Goal: Information Seeking & Learning: Learn about a topic

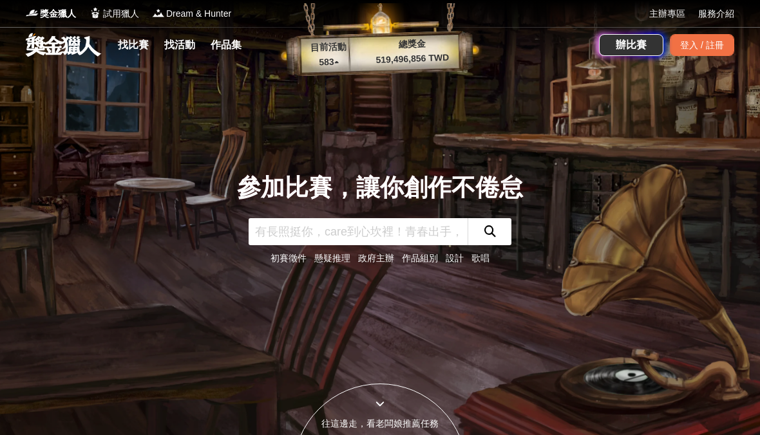
click at [144, 48] on link "找比賽" at bounding box center [133, 45] width 41 height 18
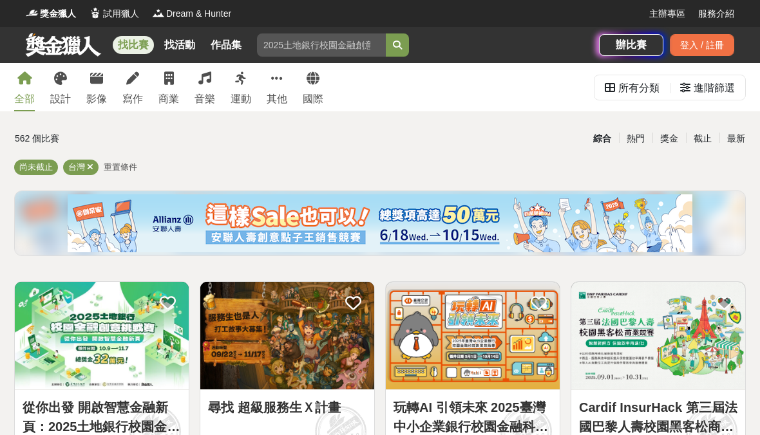
click at [276, 79] on icon at bounding box center [277, 78] width 12 height 13
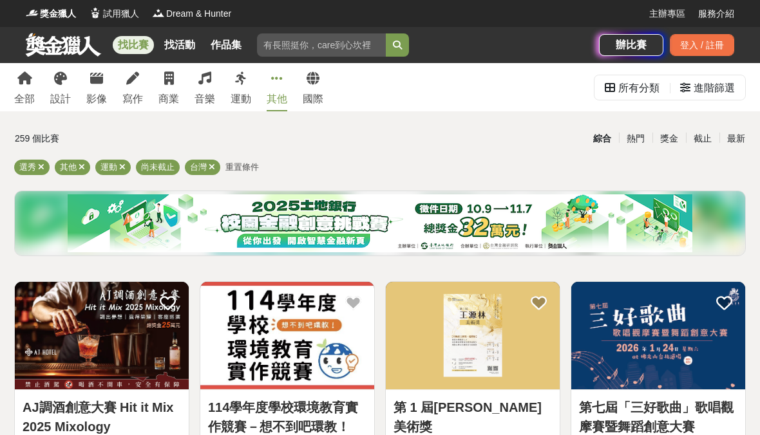
click at [102, 78] on icon at bounding box center [96, 78] width 13 height 13
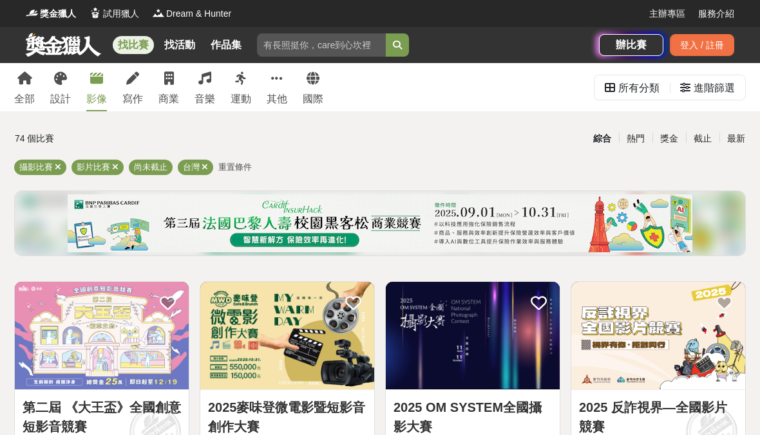
click at [29, 84] on icon at bounding box center [24, 78] width 15 height 13
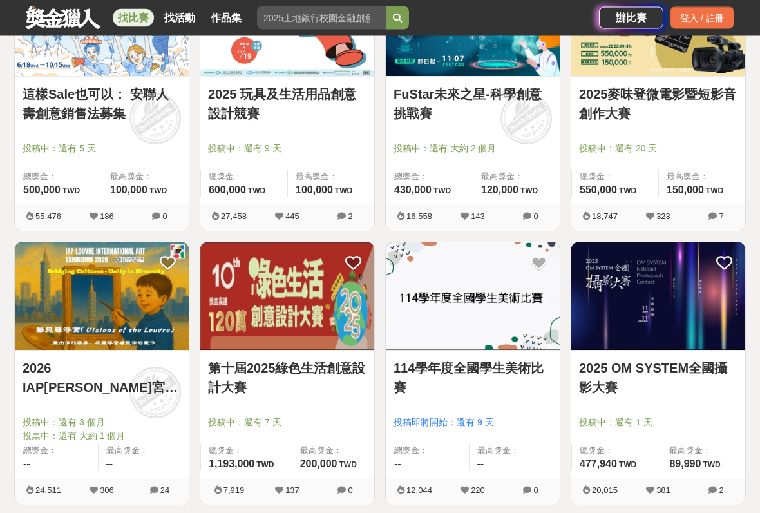
scroll to position [860, 0]
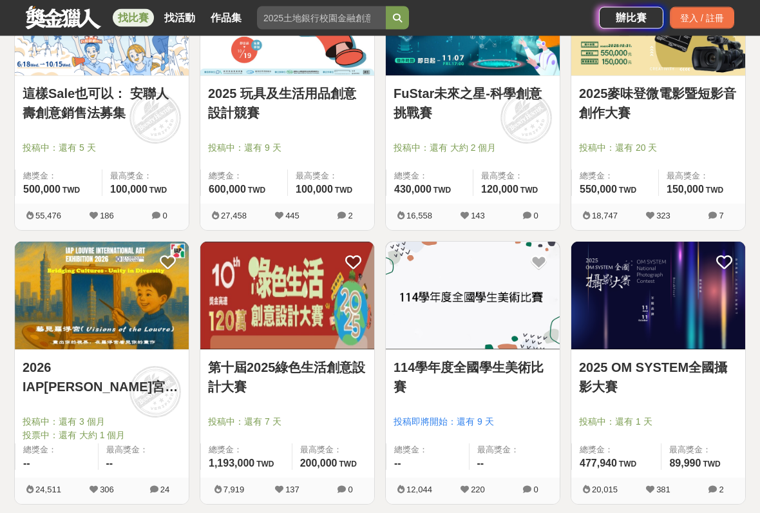
click at [135, 396] on link "2026 IAP[PERSON_NAME]宮國際藝術展徵件" at bounding box center [102, 377] width 158 height 39
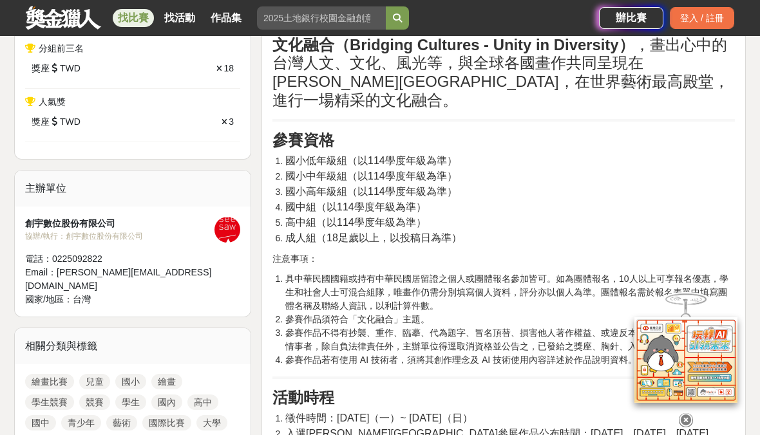
scroll to position [776, 0]
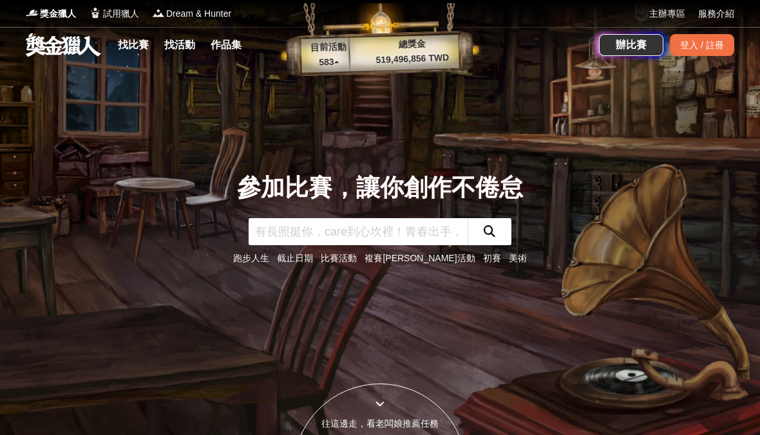
click at [140, 36] on link "找比賽" at bounding box center [133, 45] width 41 height 18
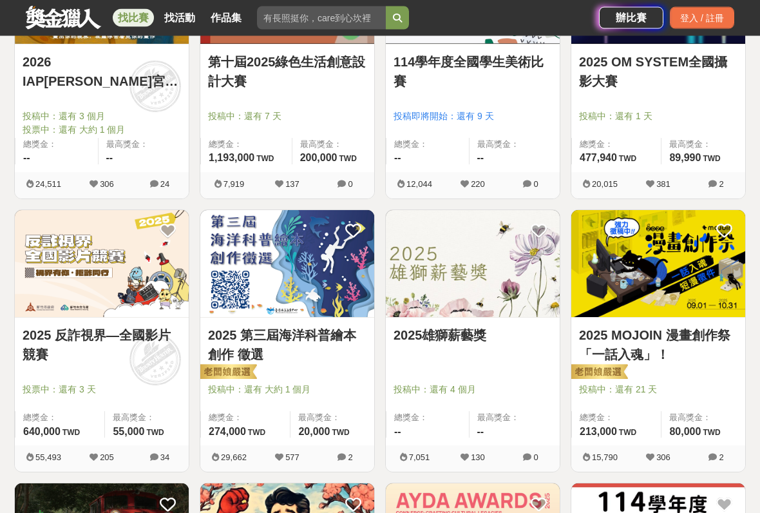
scroll to position [1166, 0]
click at [526, 269] on img at bounding box center [473, 264] width 174 height 108
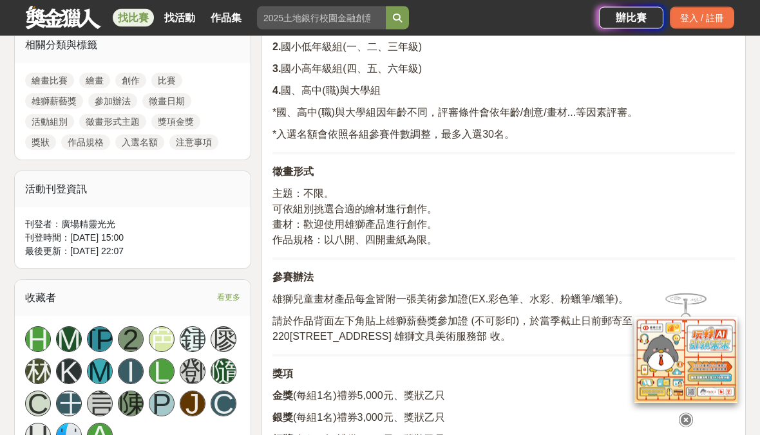
scroll to position [539, 0]
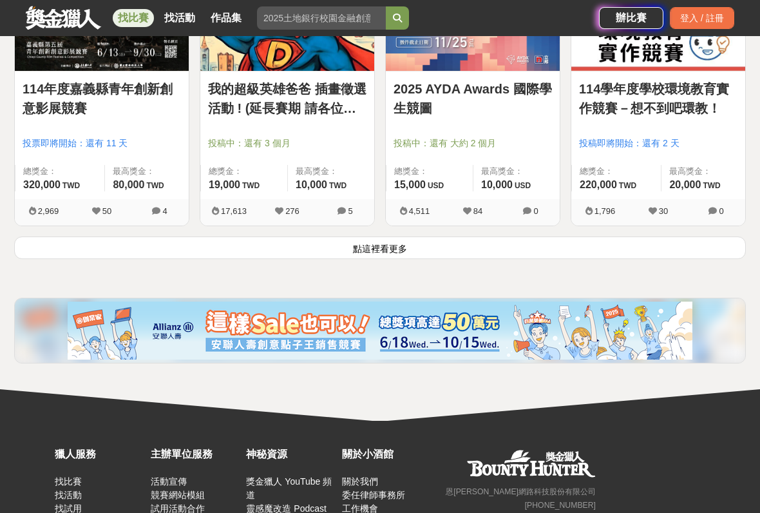
scroll to position [1689, 0]
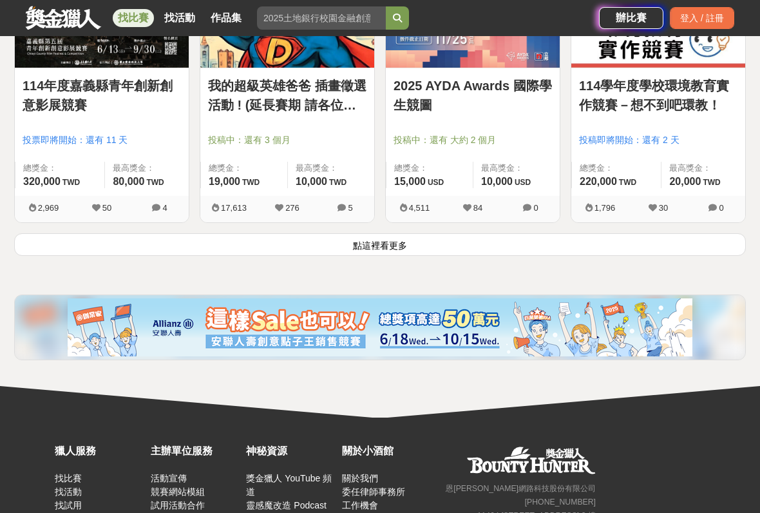
click at [648, 247] on button "點這裡看更多" at bounding box center [380, 244] width 732 height 23
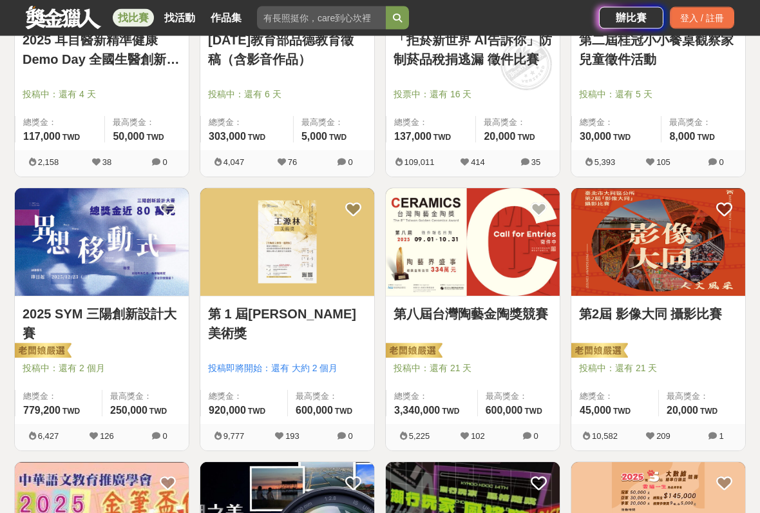
scroll to position [2009, 0]
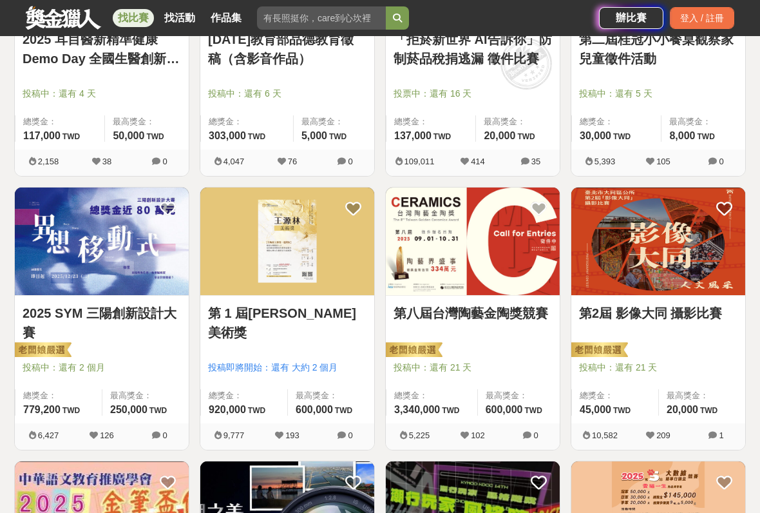
click at [299, 312] on link "第 1 屆[PERSON_NAME]美術獎" at bounding box center [287, 322] width 158 height 39
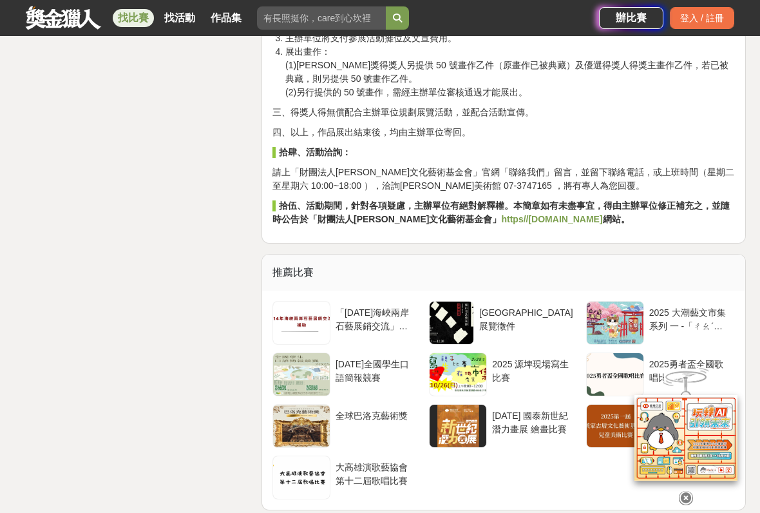
scroll to position [1988, 0]
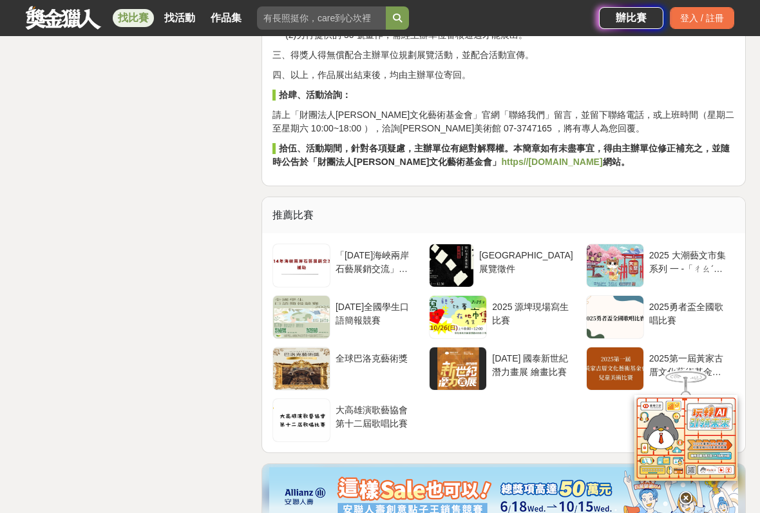
click at [405, 352] on div "全球巴洛克藝術獎" at bounding box center [376, 364] width 80 height 24
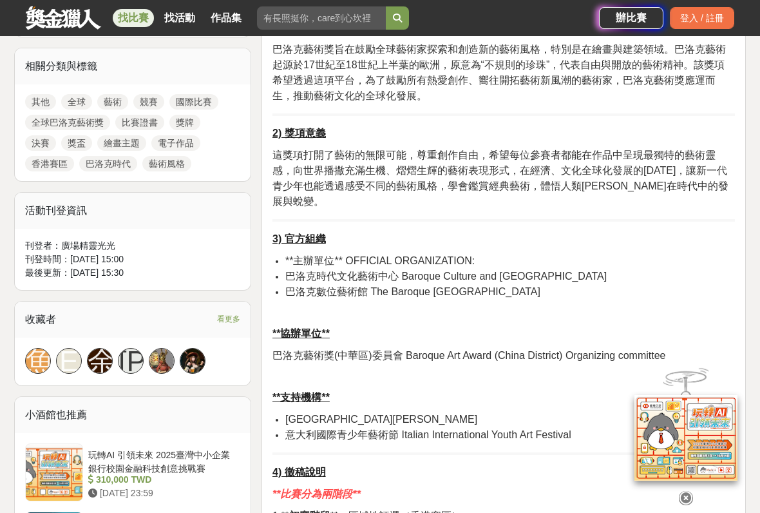
scroll to position [682, 0]
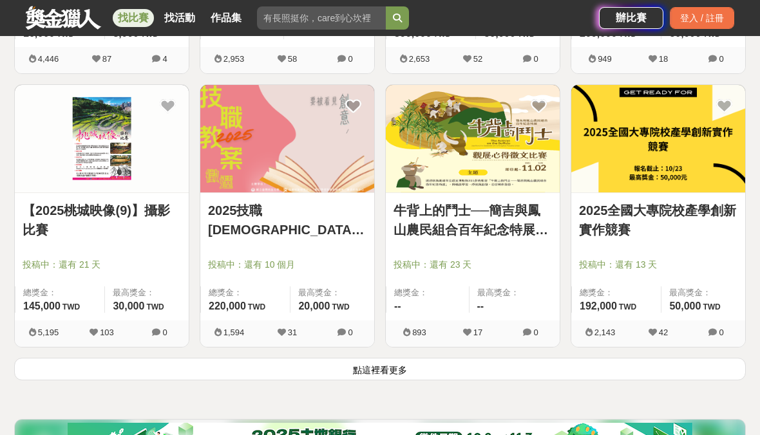
scroll to position [3276, 0]
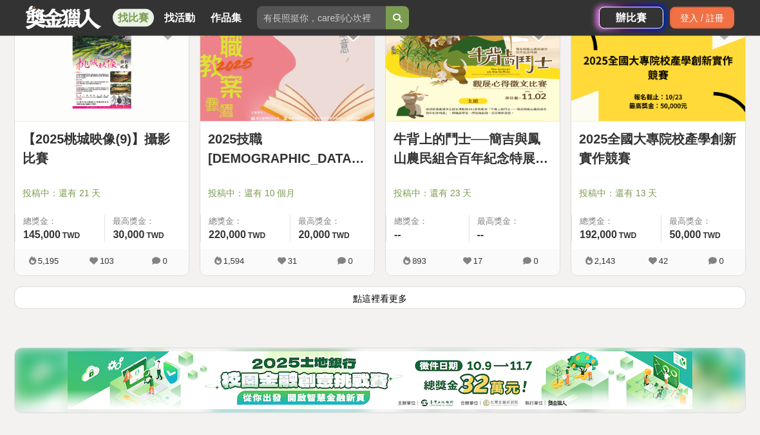
click at [665, 306] on button "點這裡看更多" at bounding box center [380, 298] width 732 height 23
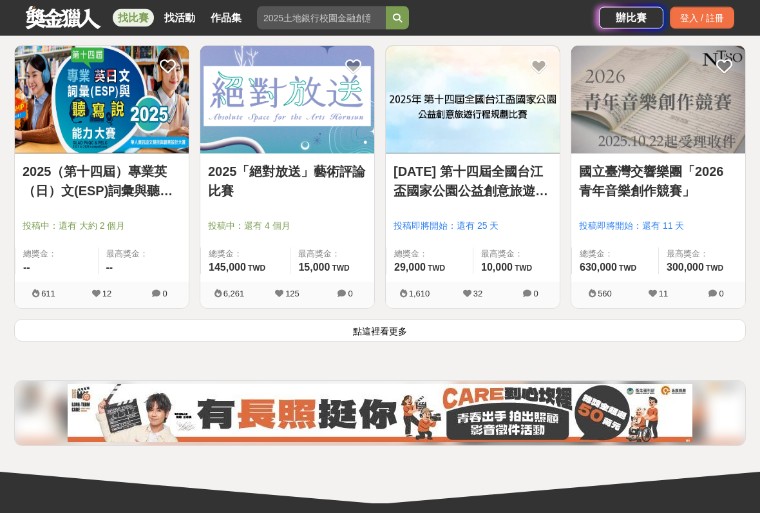
scroll to position [4885, 0]
click at [677, 341] on button "點這裡看更多" at bounding box center [380, 330] width 732 height 23
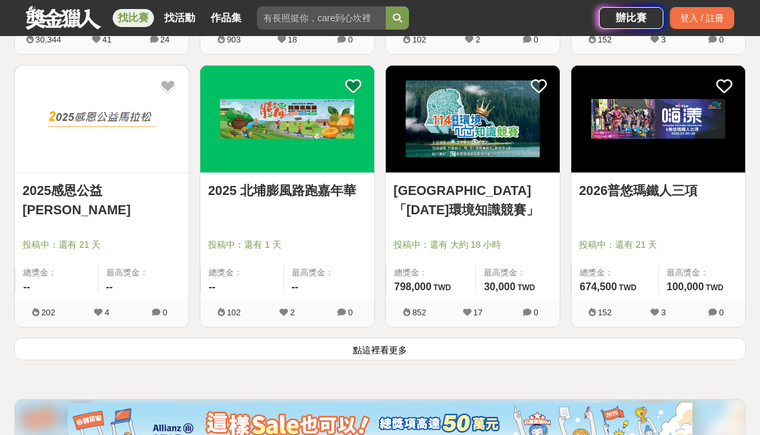
scroll to position [6527, 0]
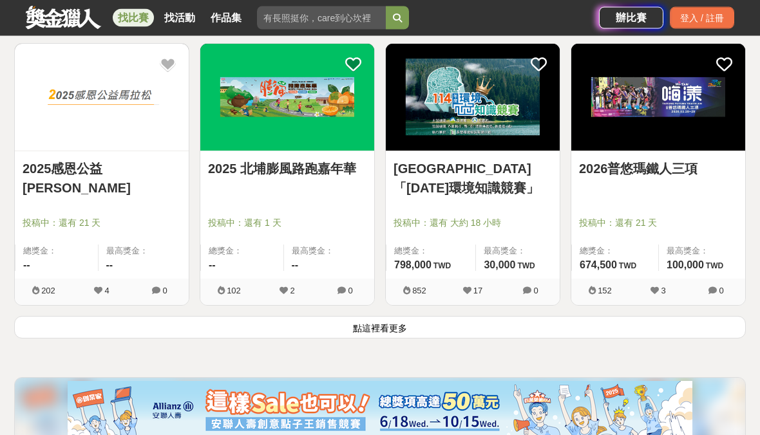
click at [652, 336] on button "點這裡看更多" at bounding box center [380, 328] width 732 height 23
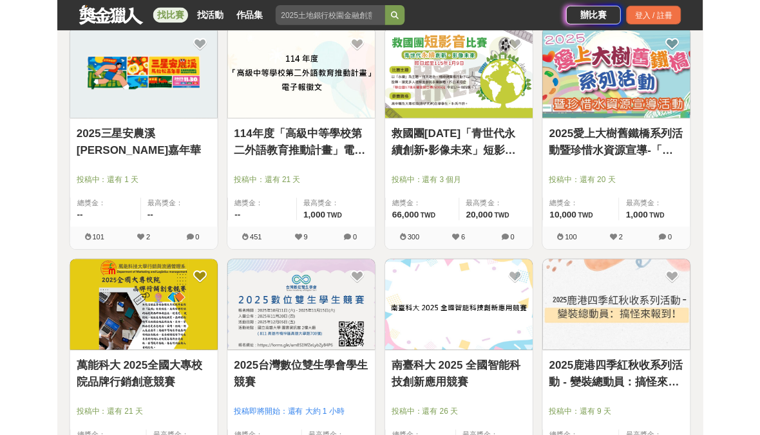
scroll to position [8177, 0]
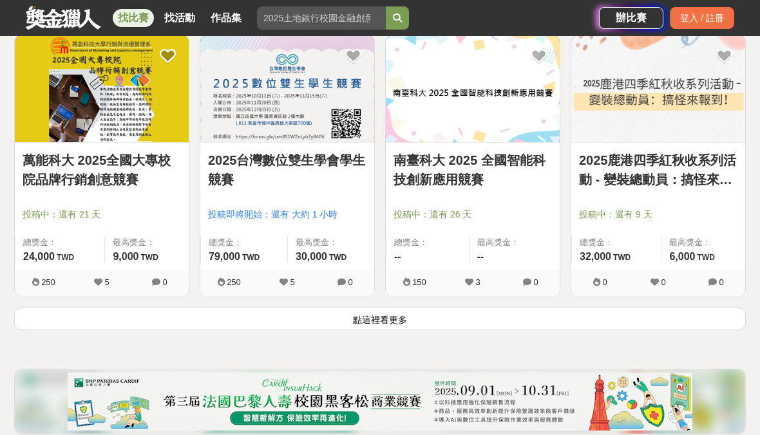
click at [634, 330] on button "點這裡看更多" at bounding box center [380, 319] width 732 height 23
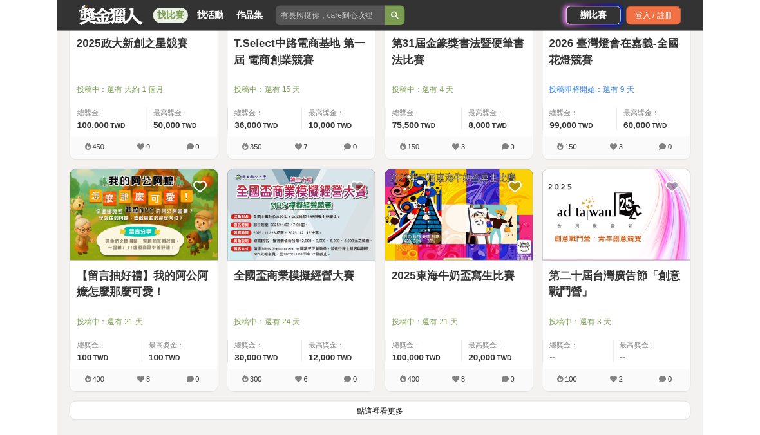
scroll to position [9993, 0]
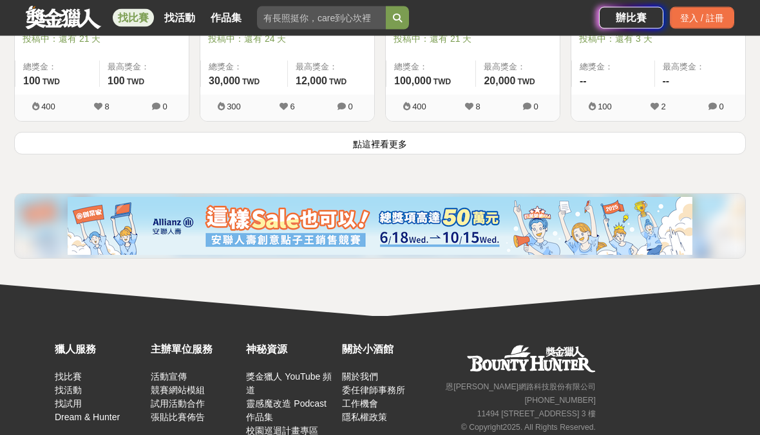
click at [698, 153] on button "點這裡看更多" at bounding box center [380, 144] width 732 height 23
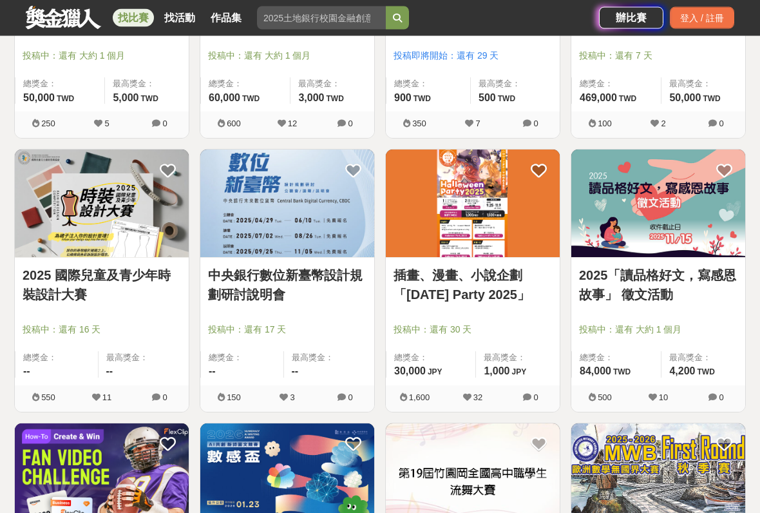
scroll to position [10524, 0]
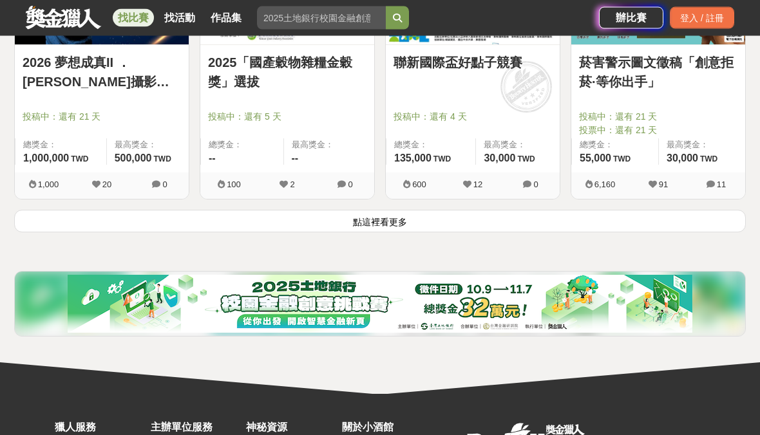
click at [692, 233] on button "點這裡看更多" at bounding box center [380, 222] width 732 height 23
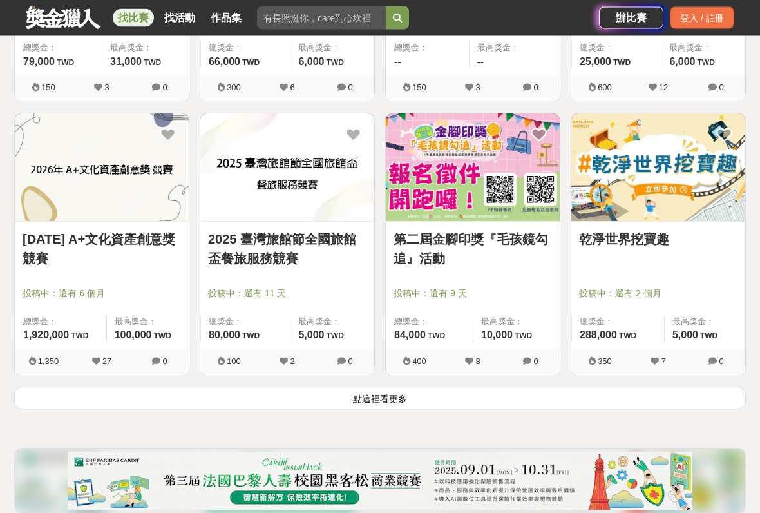
scroll to position [13053, 0]
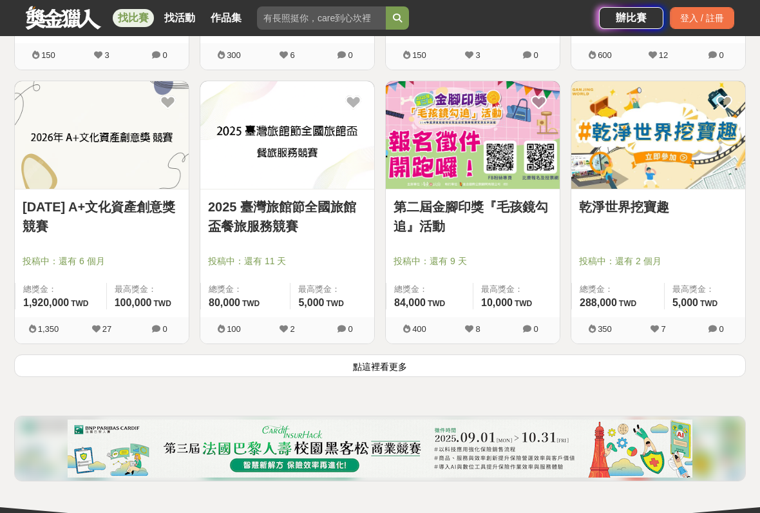
click at [626, 377] on button "點這裡看更多" at bounding box center [380, 365] width 732 height 23
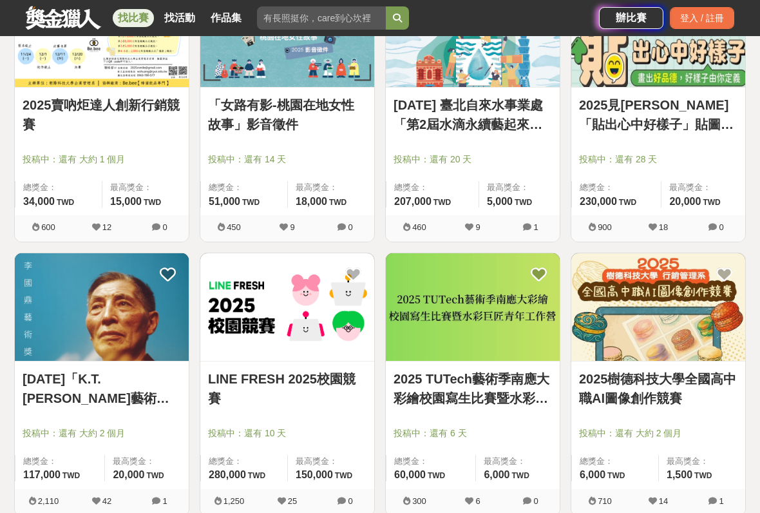
scroll to position [13727, 0]
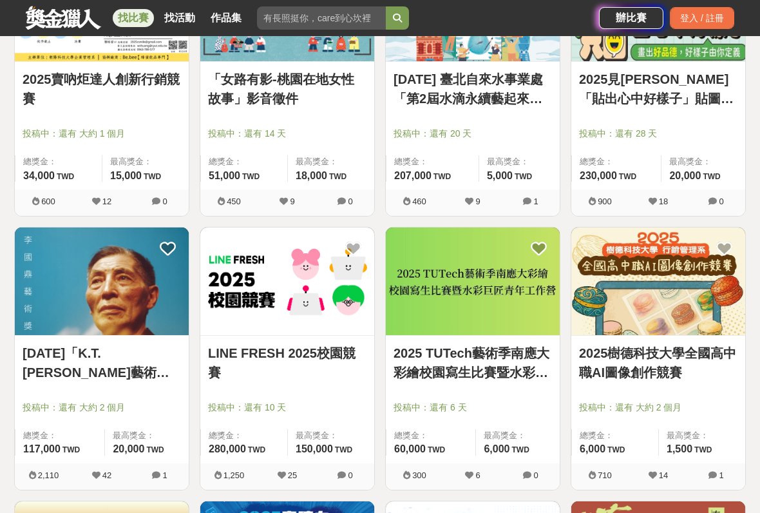
click at [133, 375] on link "2025 年「K.T.李國鼎藝術奬」" at bounding box center [102, 362] width 158 height 39
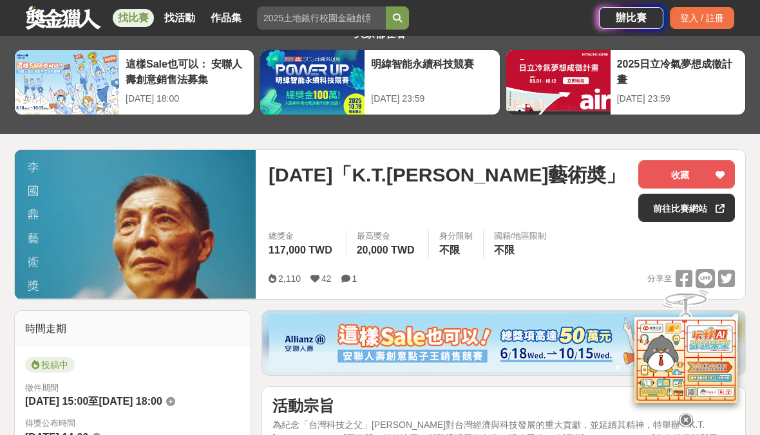
scroll to position [36, 0]
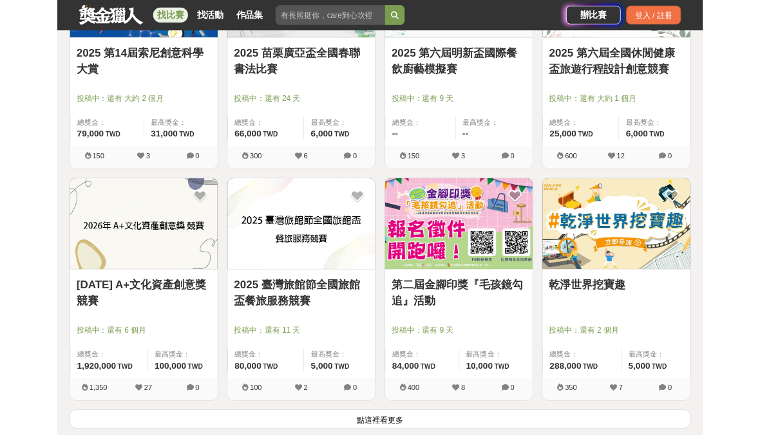
scroll to position [16521, 0]
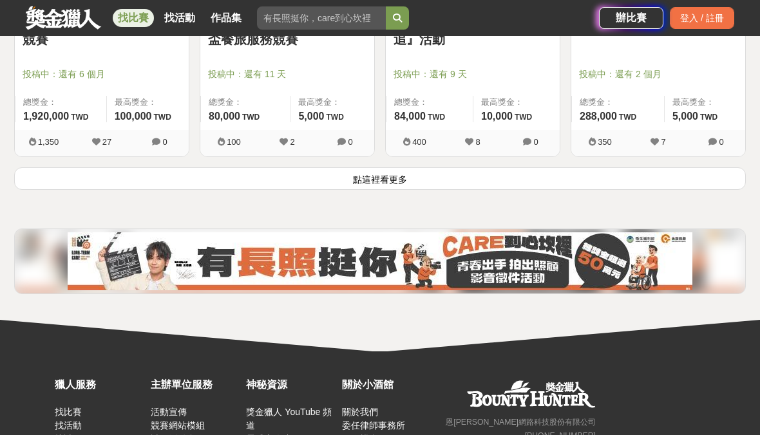
click at [661, 190] on button "點這裡看更多" at bounding box center [380, 178] width 732 height 23
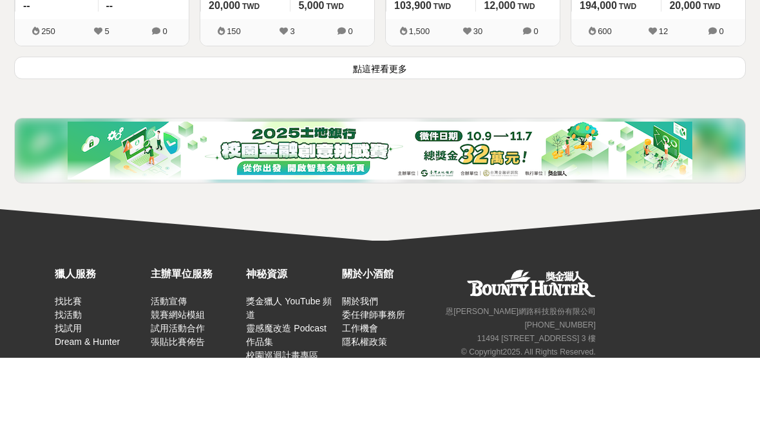
scroll to position [18274, 0]
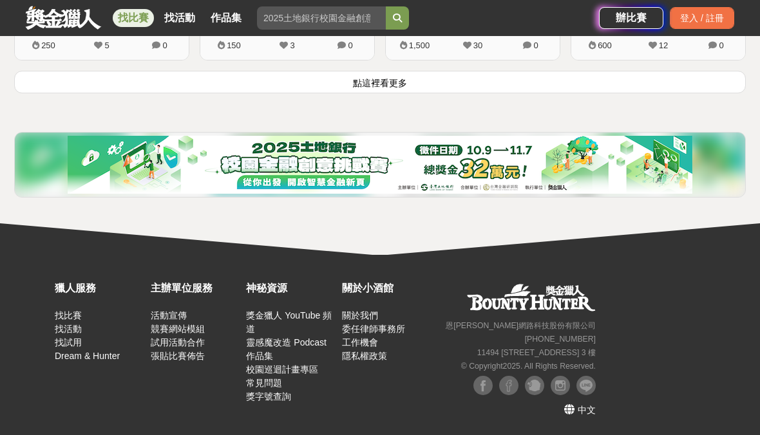
click at [672, 85] on button "點這裡看更多" at bounding box center [380, 82] width 732 height 23
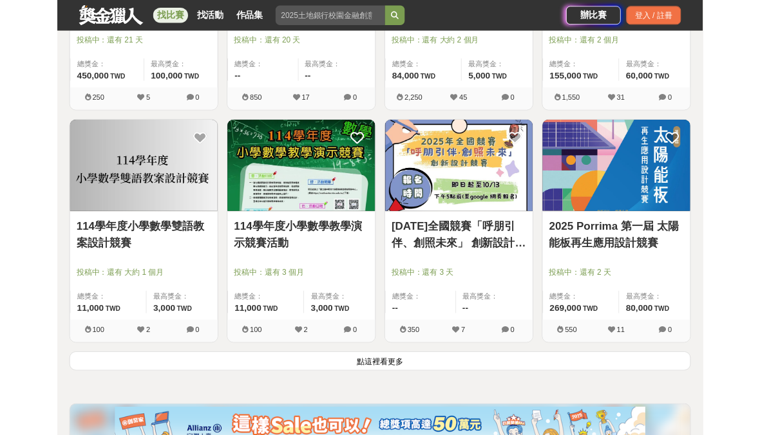
scroll to position [19916, 0]
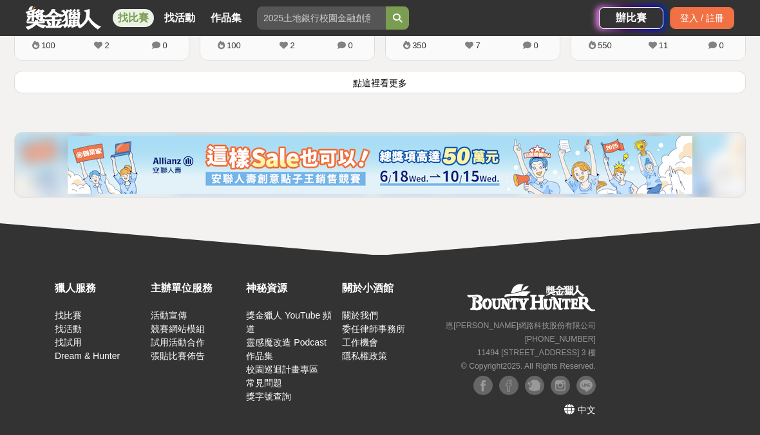
click at [680, 84] on button "點這裡看更多" at bounding box center [380, 82] width 732 height 23
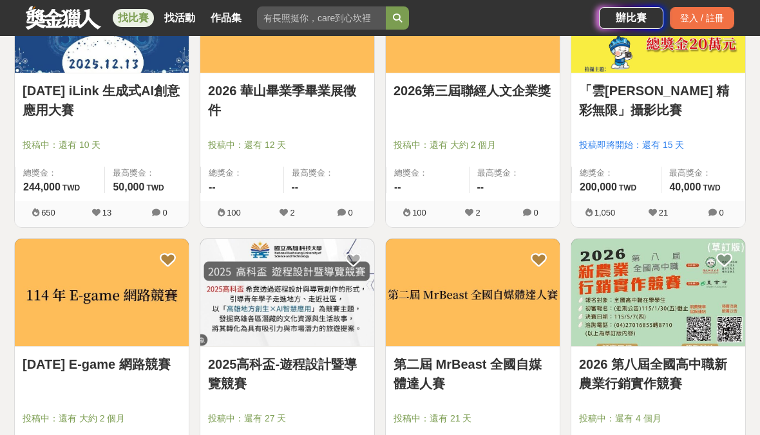
scroll to position [21097, 0]
